Goal: Information Seeking & Learning: Learn about a topic

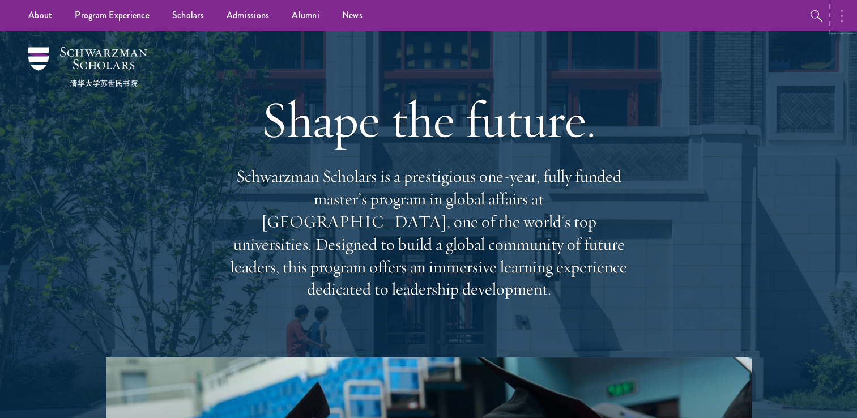
click at [842, 17] on icon "button" at bounding box center [842, 16] width 2 height 14
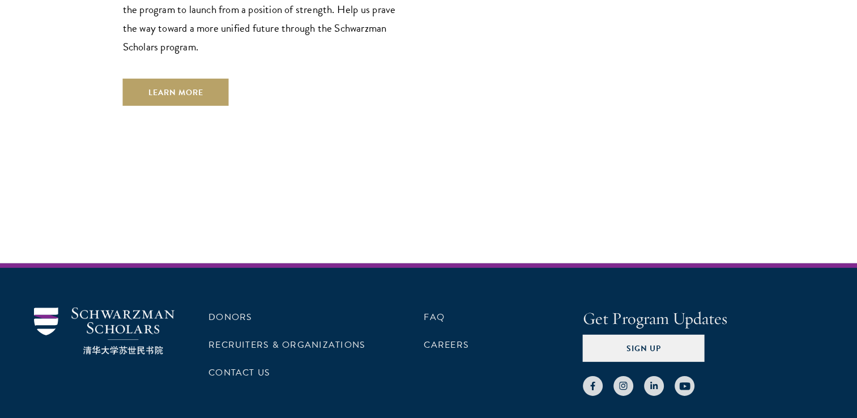
scroll to position [3377, 0]
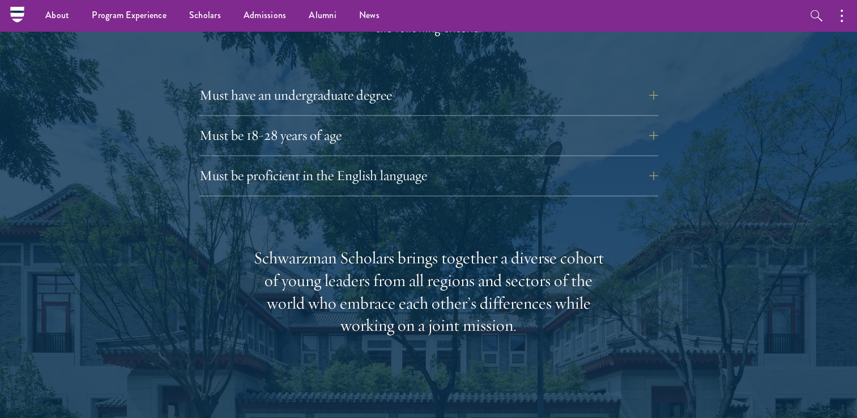
scroll to position [1597, 0]
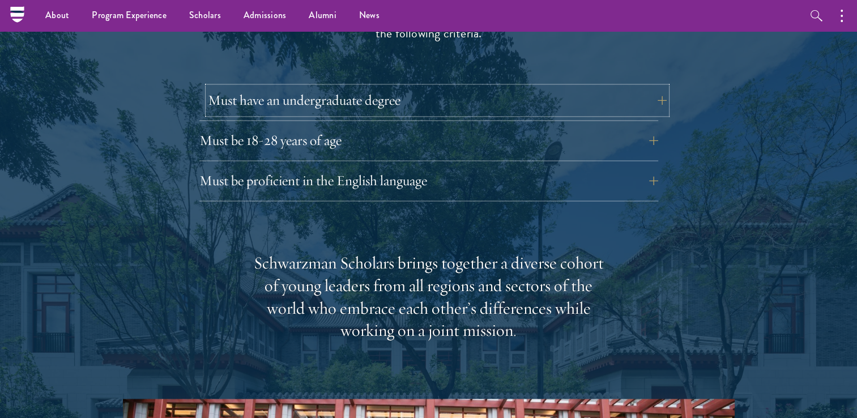
click at [379, 87] on button "Must have an undergraduate degree" at bounding box center [437, 100] width 459 height 27
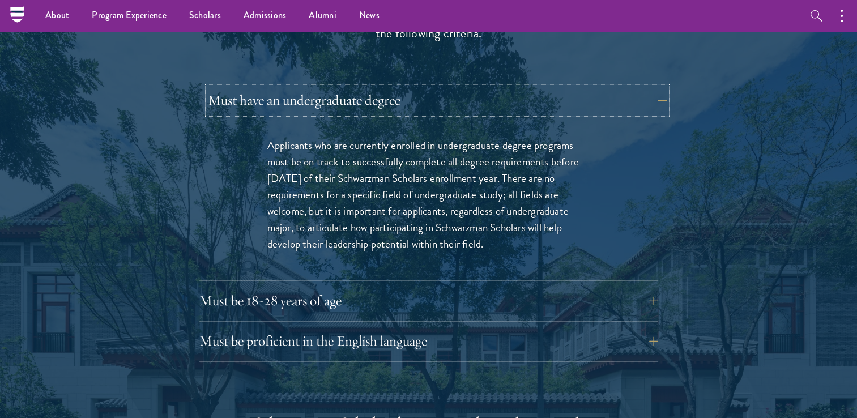
click at [379, 87] on button "Must have an undergraduate degree" at bounding box center [437, 100] width 459 height 27
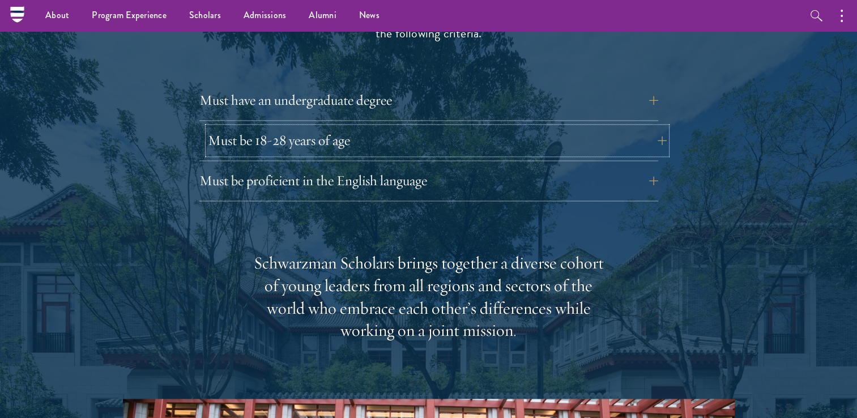
click at [392, 127] on button "Must be 18-28 years of age" at bounding box center [437, 140] width 459 height 27
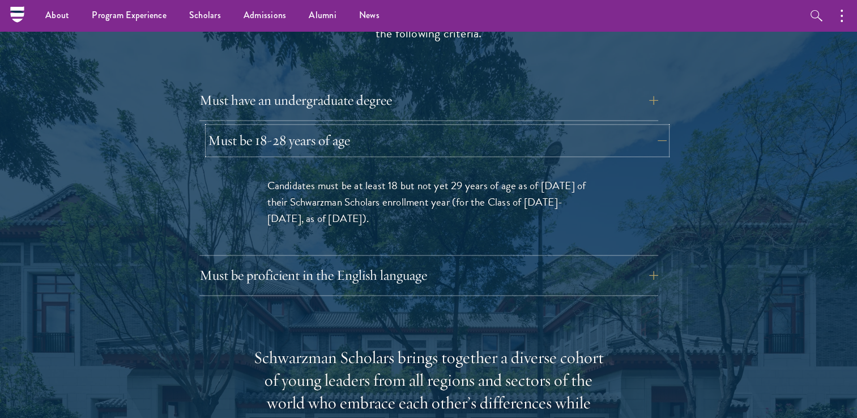
click at [392, 127] on button "Must be 18-28 years of age" at bounding box center [437, 140] width 459 height 27
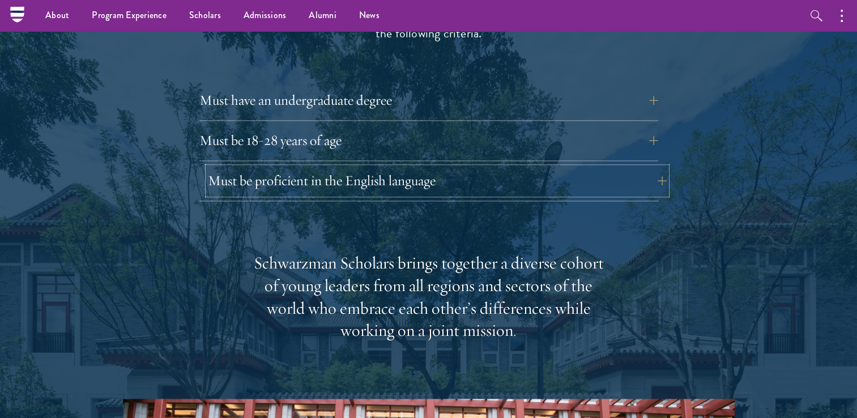
click at [404, 167] on button "Must be proficient in the English language" at bounding box center [437, 180] width 459 height 27
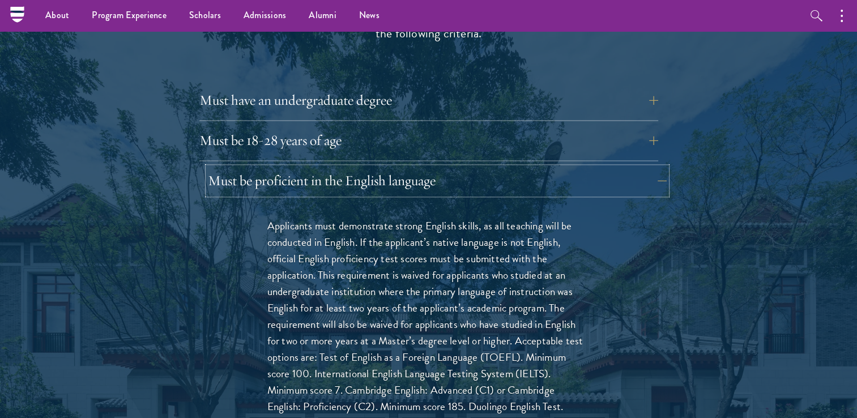
click at [404, 167] on button "Must be proficient in the English language" at bounding box center [437, 180] width 459 height 27
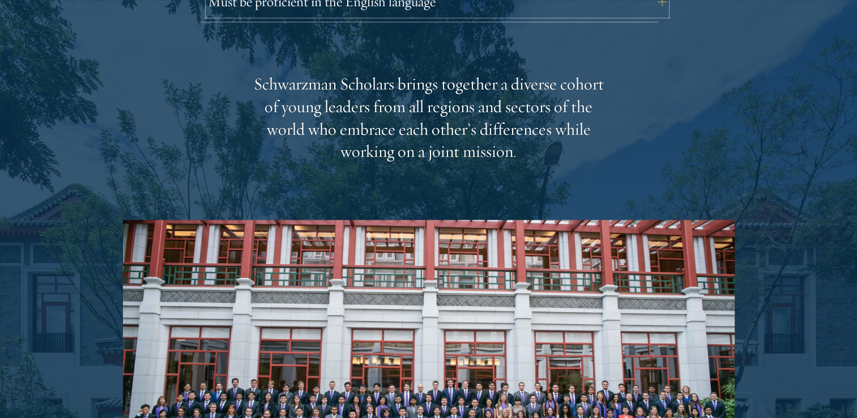
scroll to position [1777, 0]
click at [424, 142] on div "Schwarzman Scholars brings together a diverse cohort of young leaders from all …" at bounding box center [429, 315] width 612 height 485
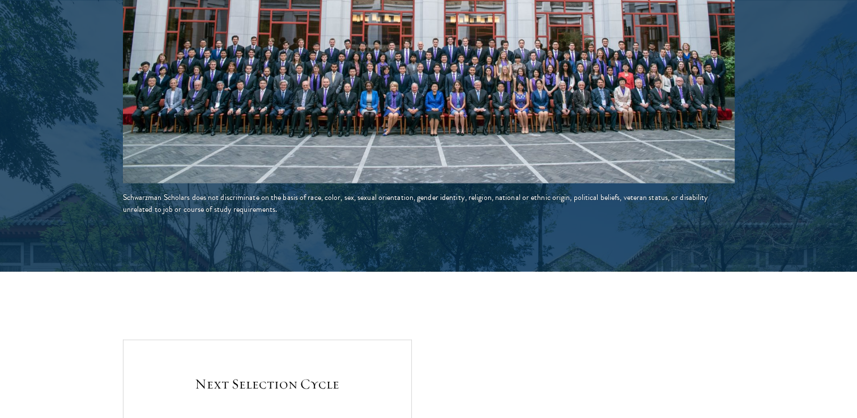
scroll to position [2120, 0]
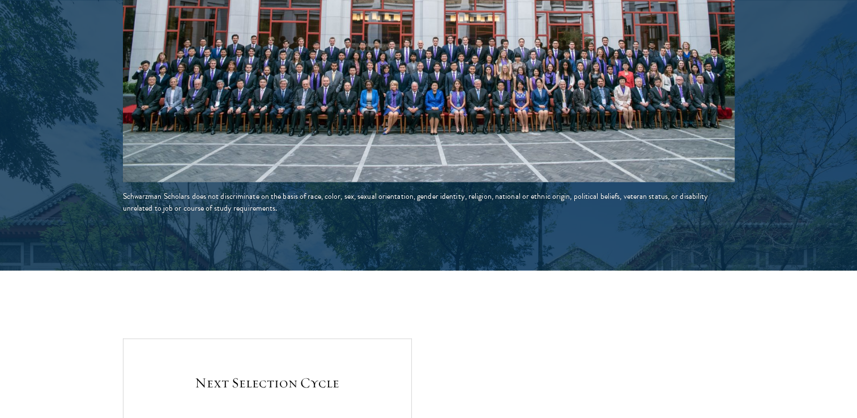
click at [430, 190] on div "Schwarzman Scholars does not discriminate on the basis of race, color, sex, sex…" at bounding box center [429, 202] width 612 height 24
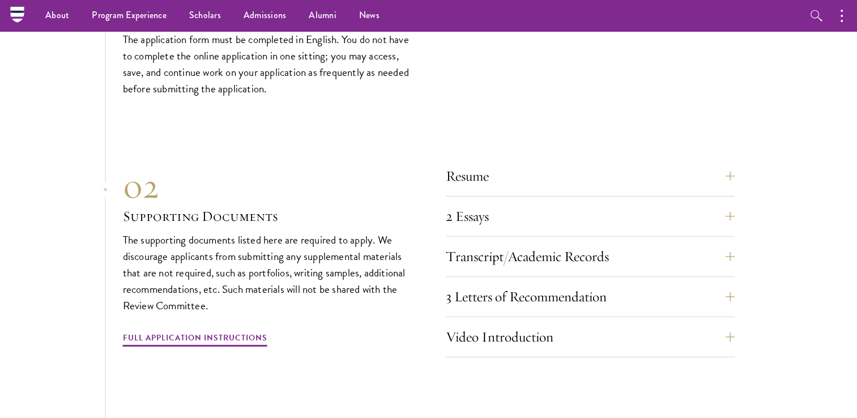
scroll to position [3472, 0]
click at [537, 284] on button "3 Letters of Recommendation" at bounding box center [598, 297] width 289 height 27
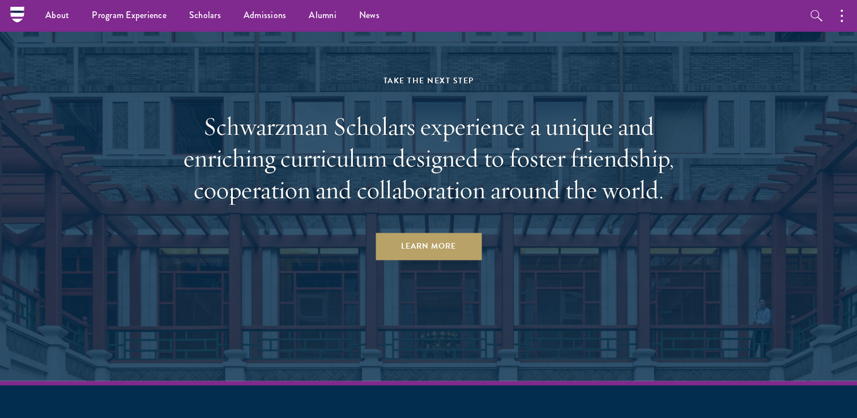
scroll to position [5553, 0]
